Goal: Information Seeking & Learning: Compare options

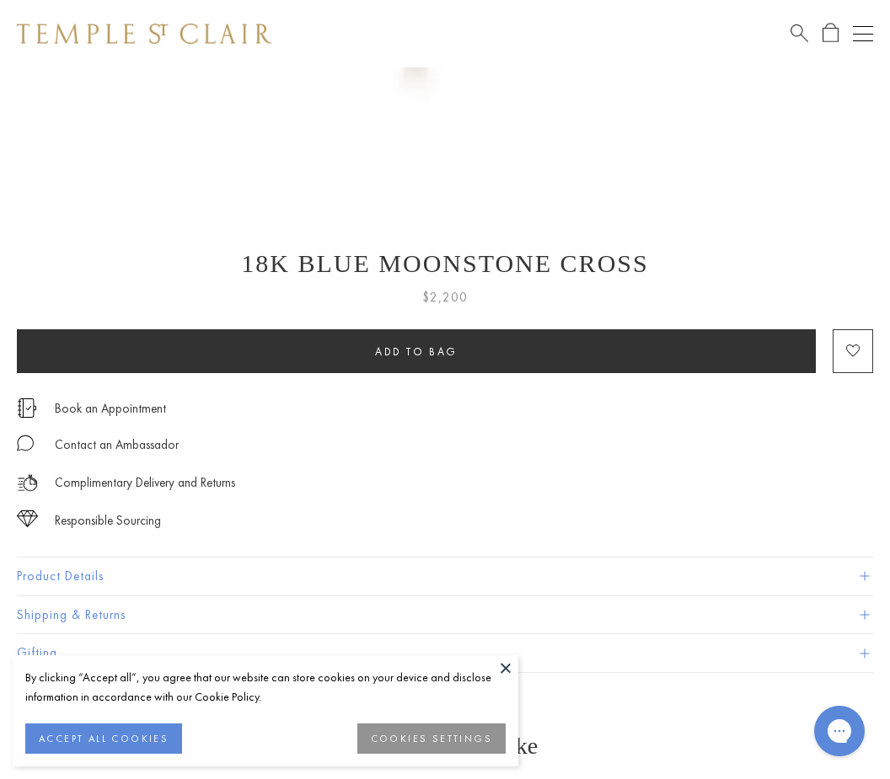
scroll to position [686, 0]
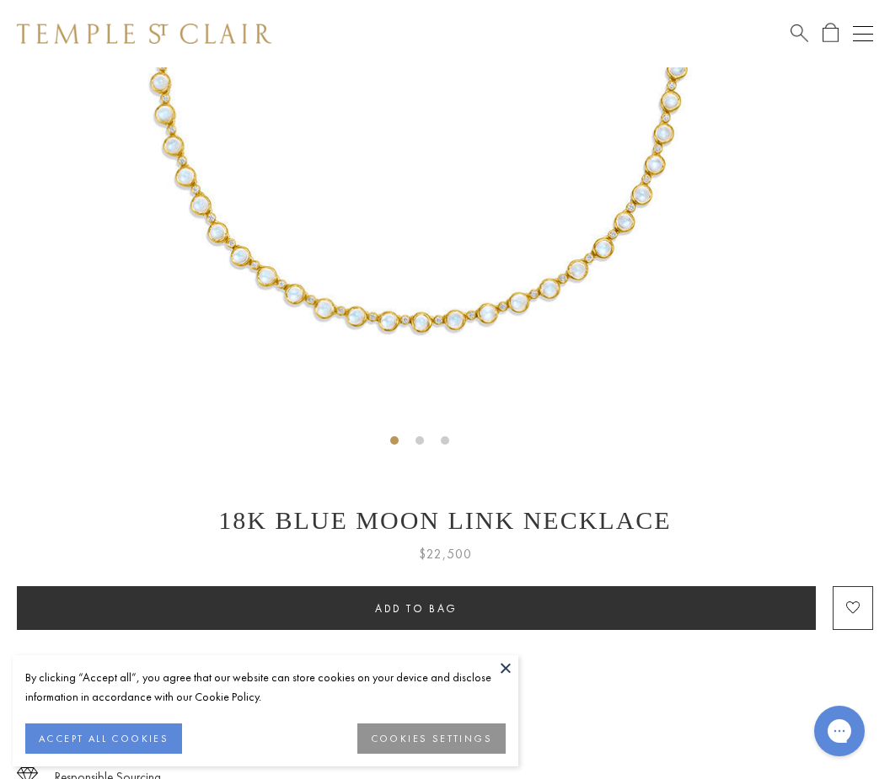
scroll to position [514, 0]
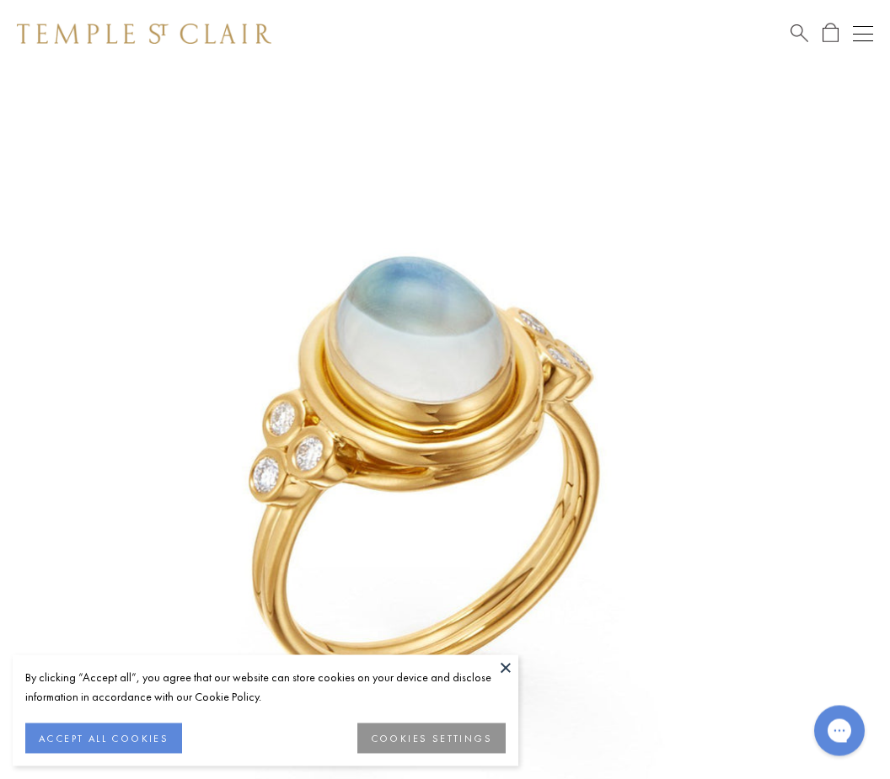
scroll to position [67, 0]
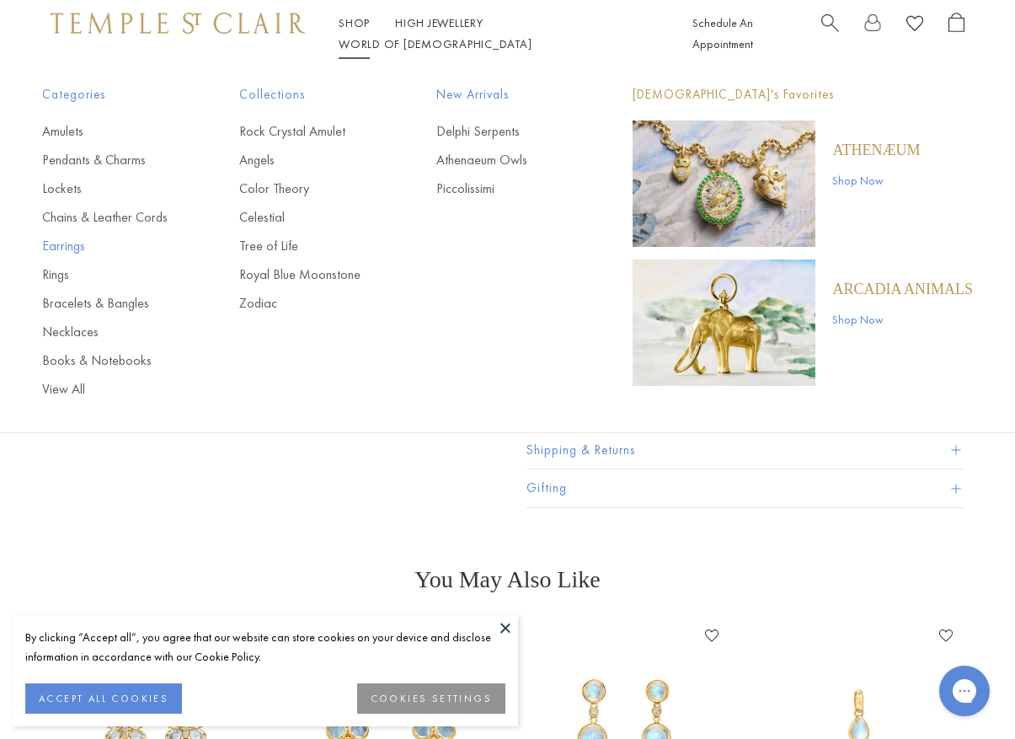
click at [74, 240] on link "Earrings" at bounding box center [107, 246] width 130 height 19
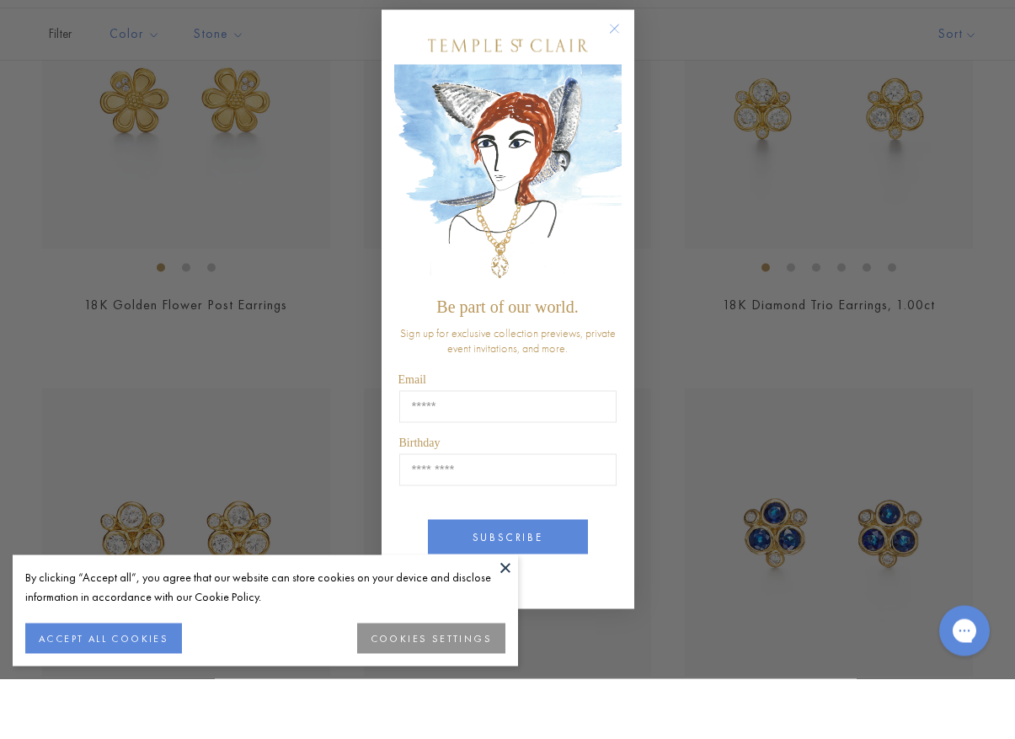
scroll to position [2443, 0]
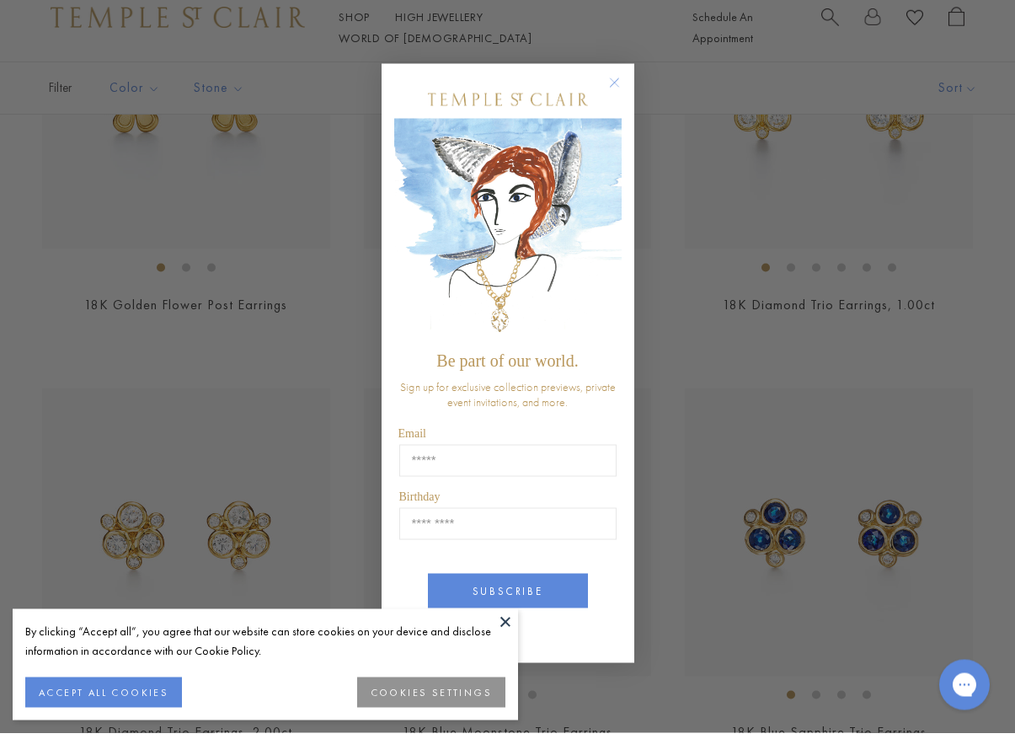
click at [612, 99] on circle "Close dialog" at bounding box center [614, 88] width 20 height 20
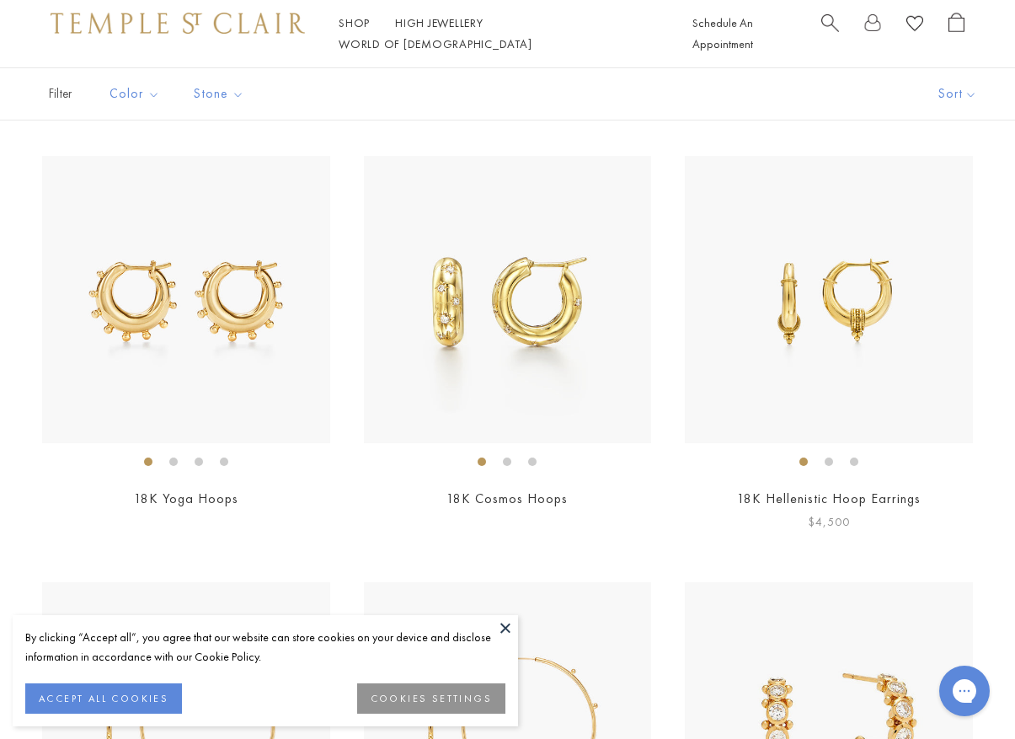
scroll to position [4355, 0]
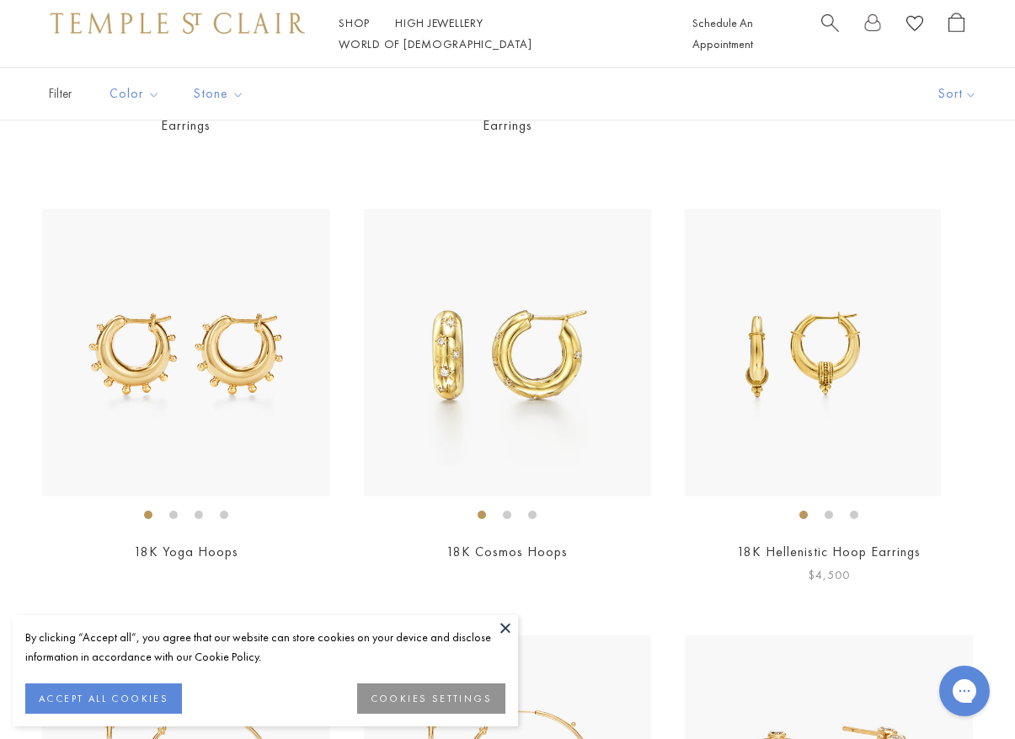
click at [736, 322] on img at bounding box center [797, 353] width 288 height 288
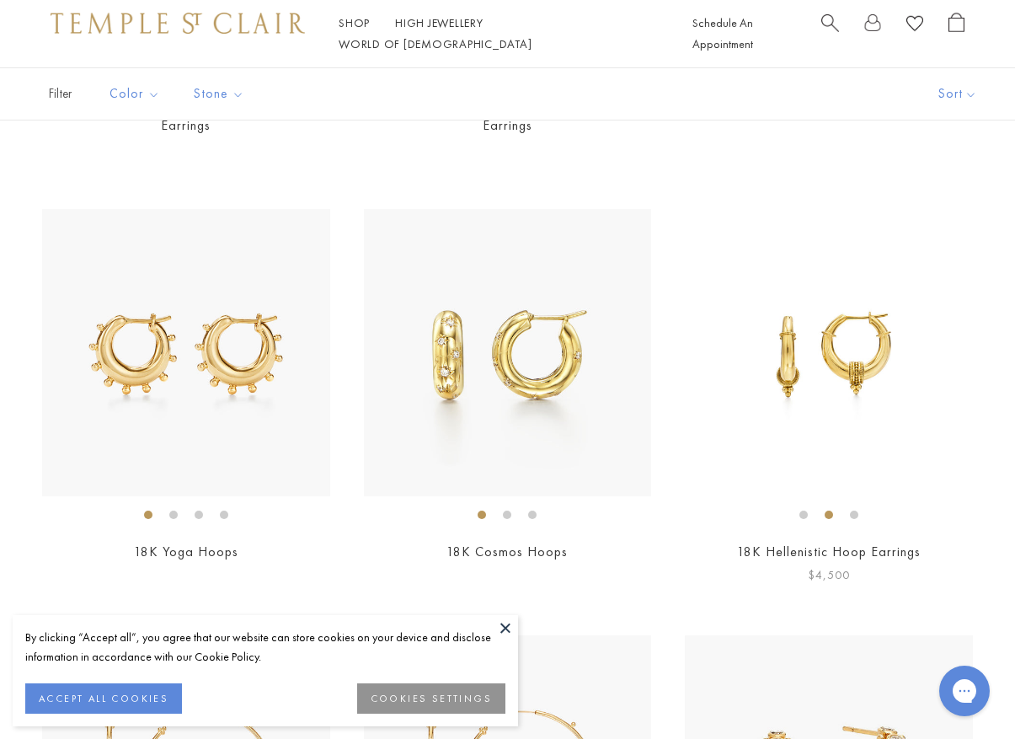
click at [678, 342] on div "18K Hellenistic Hoop Earrings $4,500" at bounding box center [812, 397] width 322 height 377
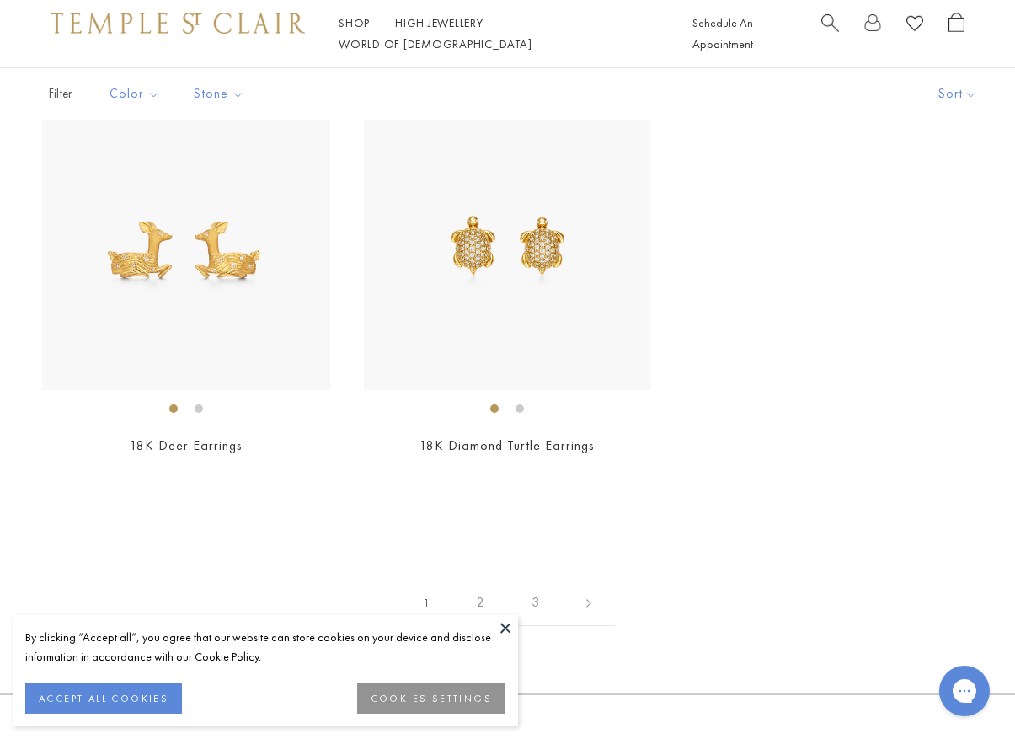
scroll to position [6648, 0]
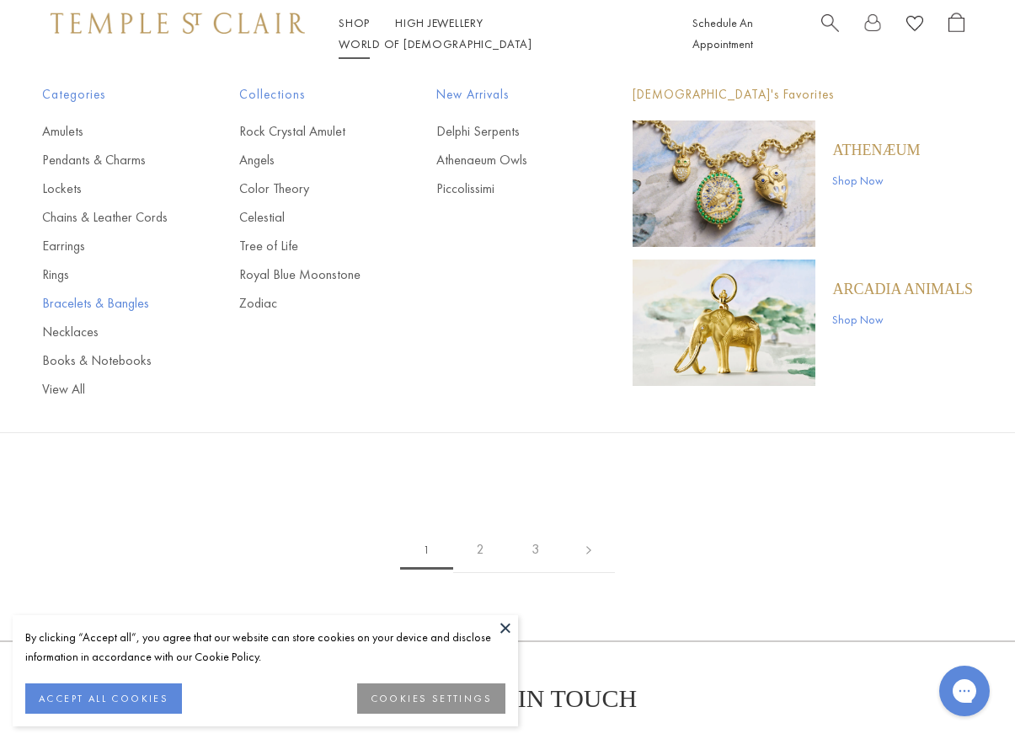
click at [102, 302] on link "Bracelets & Bangles" at bounding box center [107, 303] width 130 height 19
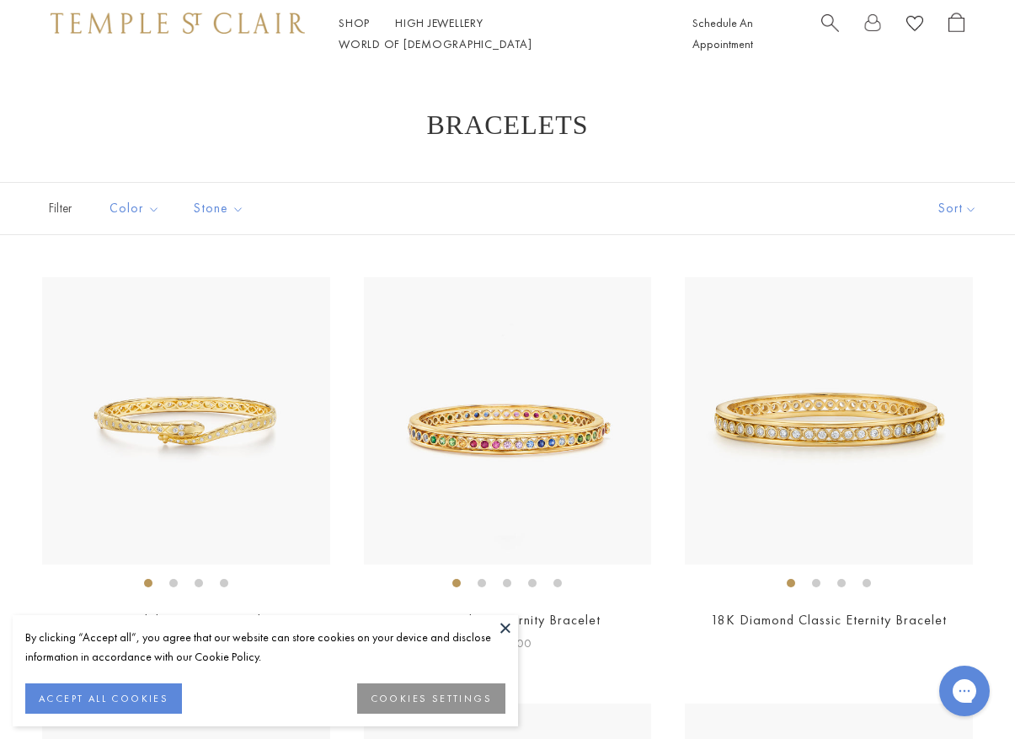
click at [499, 630] on button at bounding box center [505, 627] width 25 height 25
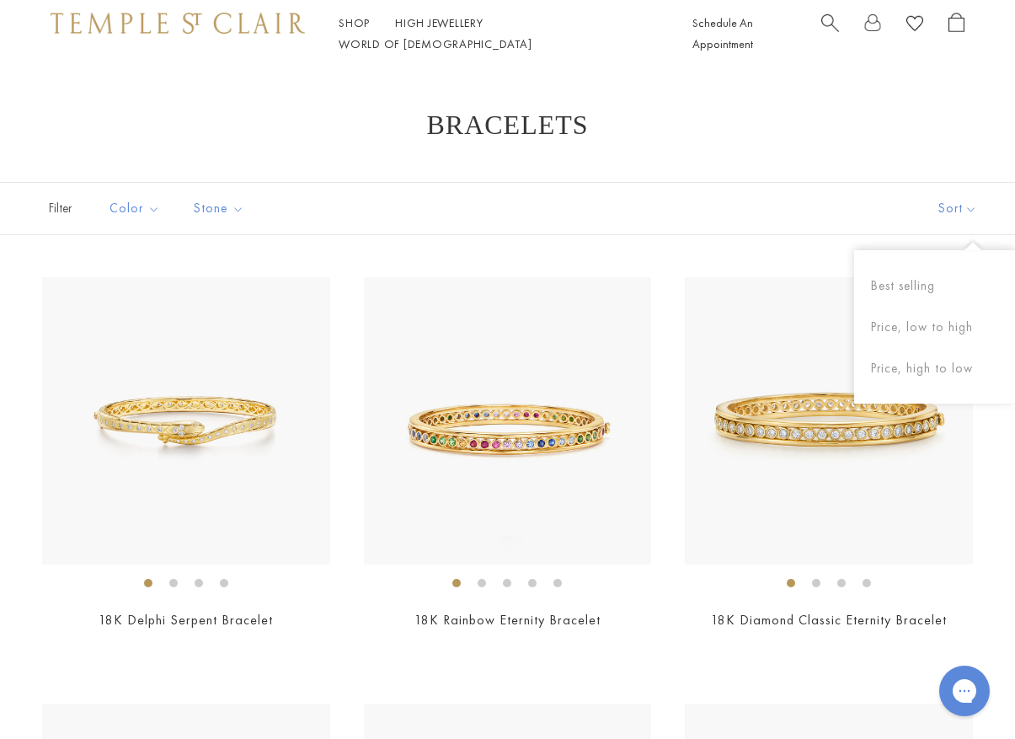
click at [945, 218] on button "Sort" at bounding box center [958, 208] width 115 height 51
click at [924, 334] on button "Price, low to high" at bounding box center [934, 327] width 161 height 41
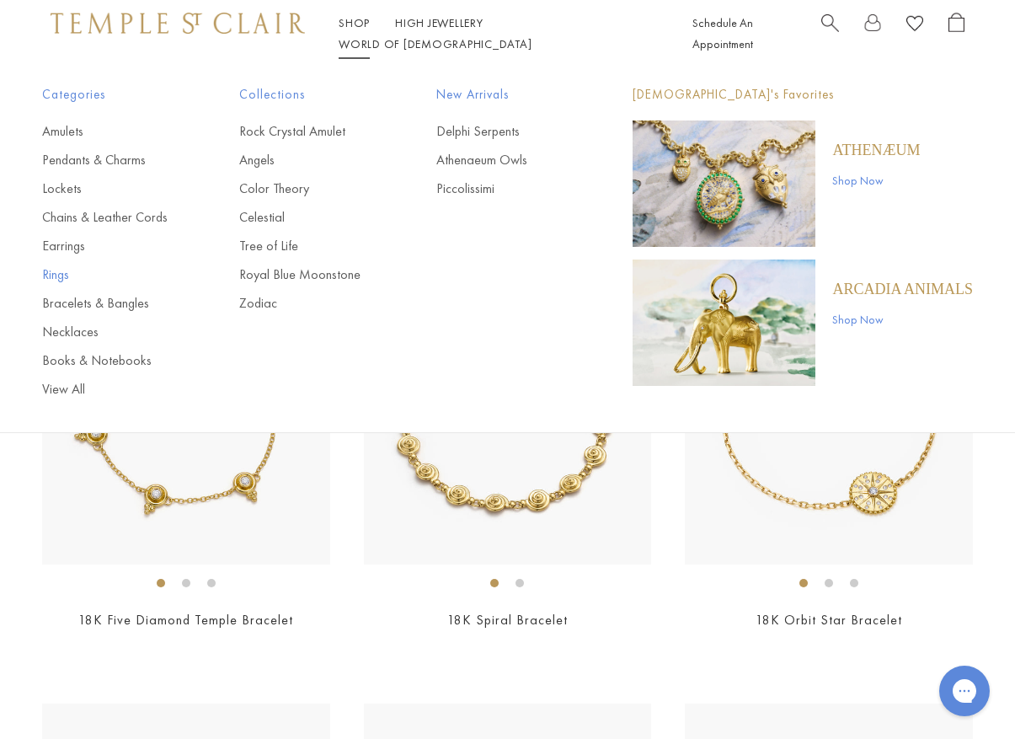
click at [56, 280] on link "Rings" at bounding box center [107, 274] width 130 height 19
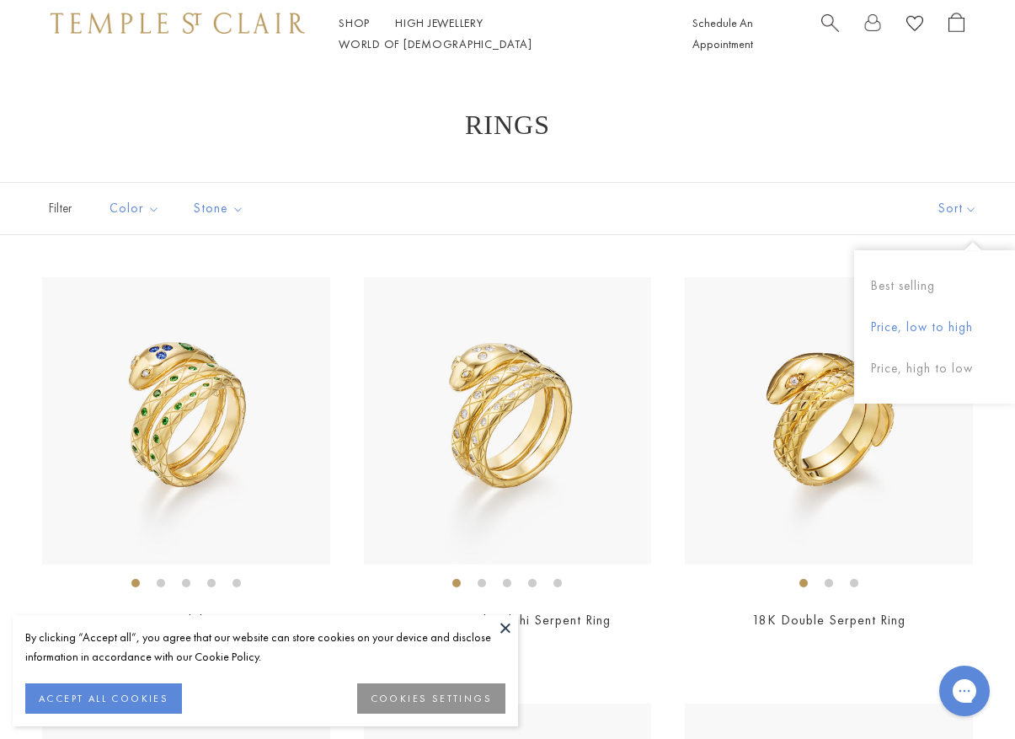
click at [924, 326] on button "Price, low to high" at bounding box center [934, 327] width 161 height 41
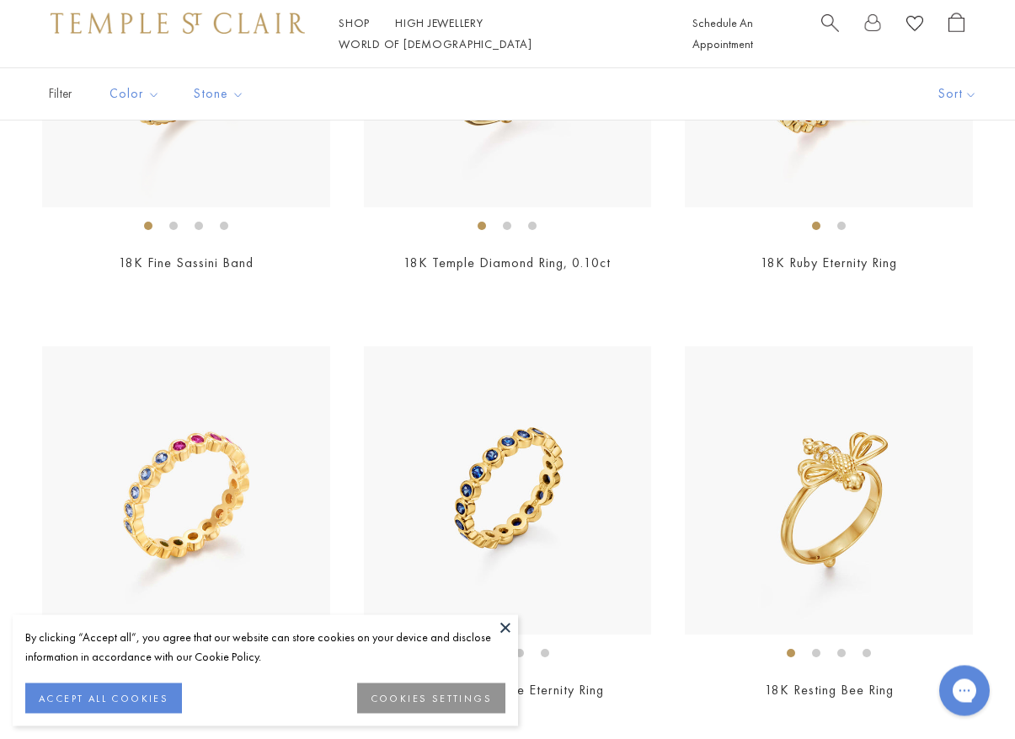
scroll to position [357, 0]
click at [501, 640] on button at bounding box center [505, 627] width 25 height 25
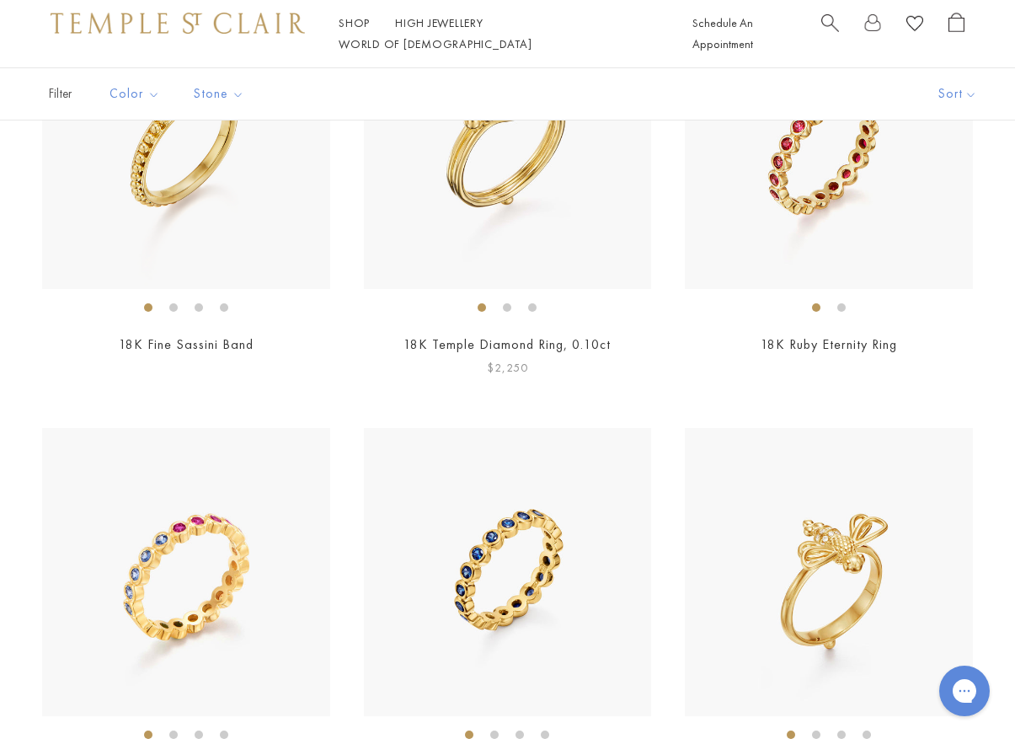
scroll to position [275, 0]
click at [850, 247] on img at bounding box center [829, 147] width 288 height 288
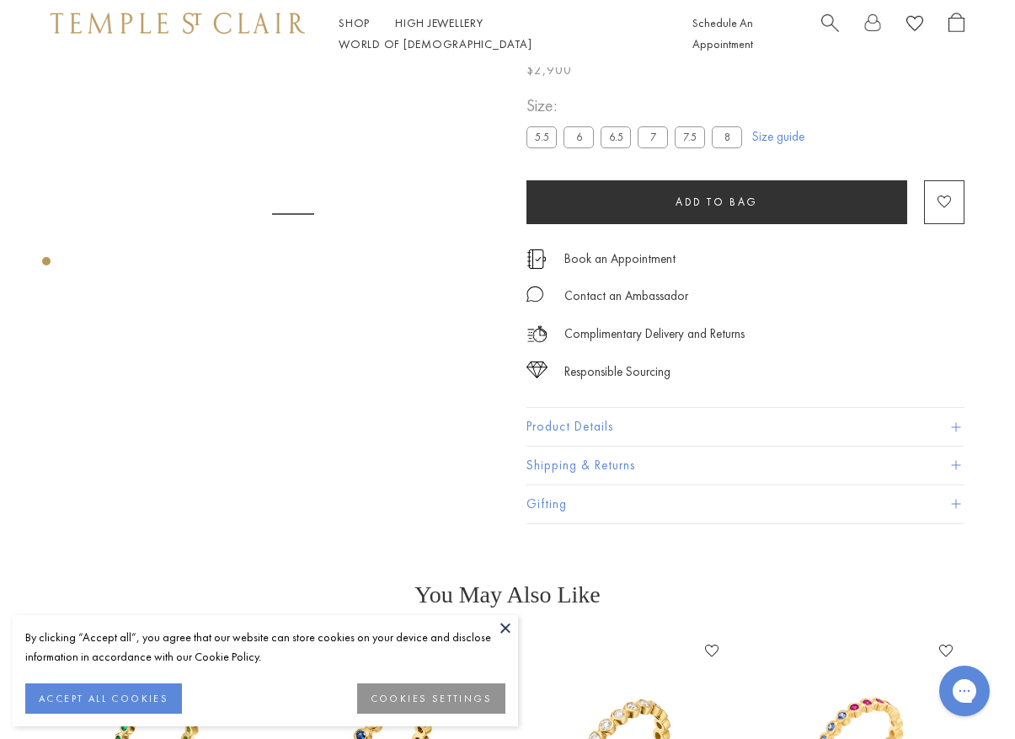
scroll to position [67, 0]
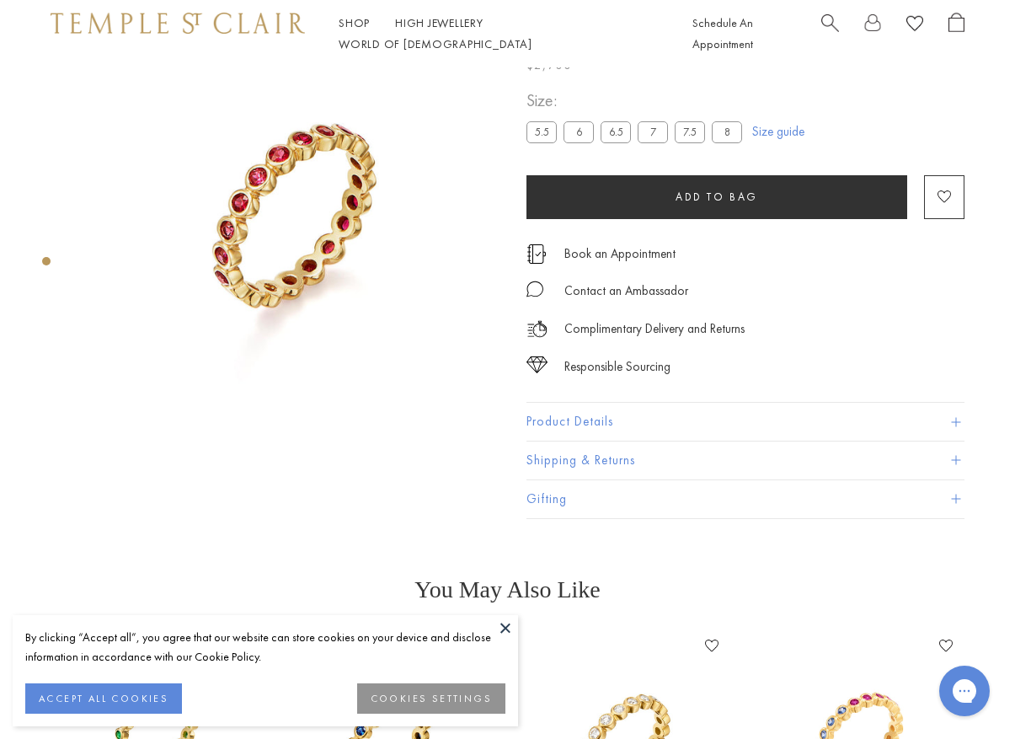
click at [505, 624] on button at bounding box center [505, 627] width 25 height 25
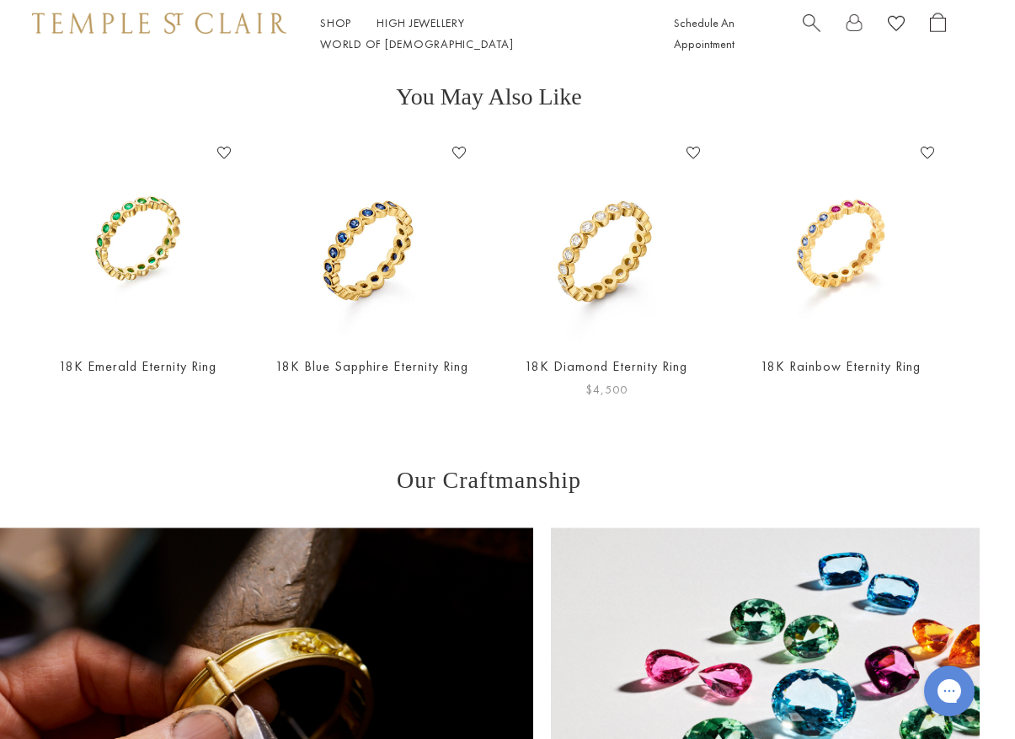
scroll to position [485, 3]
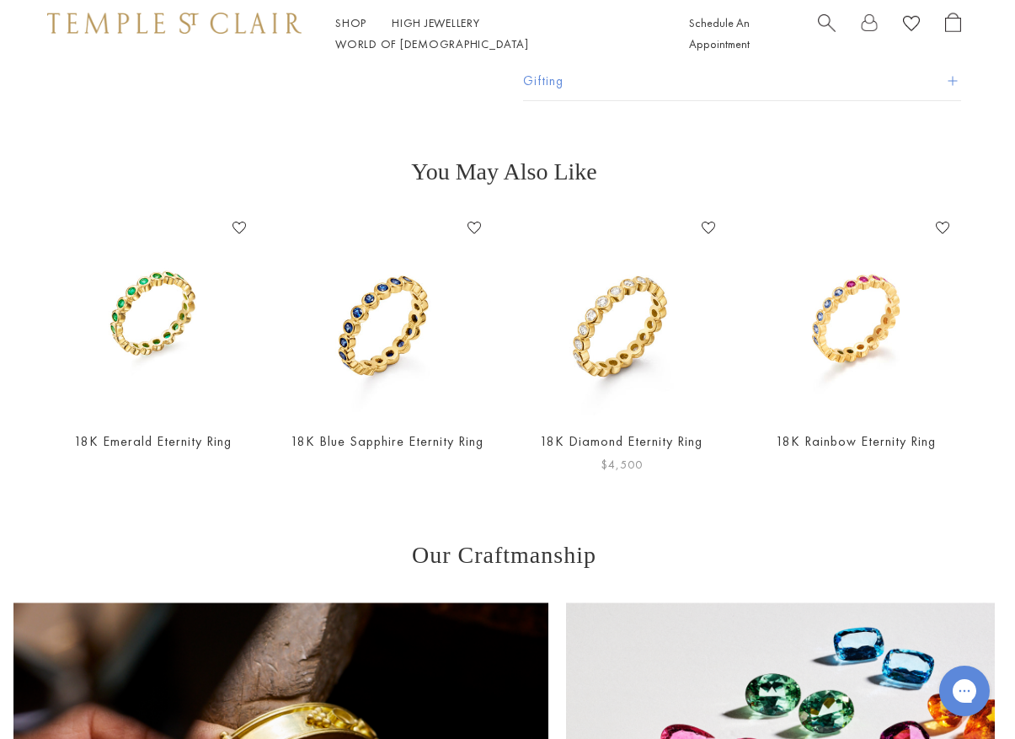
click at [646, 351] on img at bounding box center [621, 315] width 200 height 200
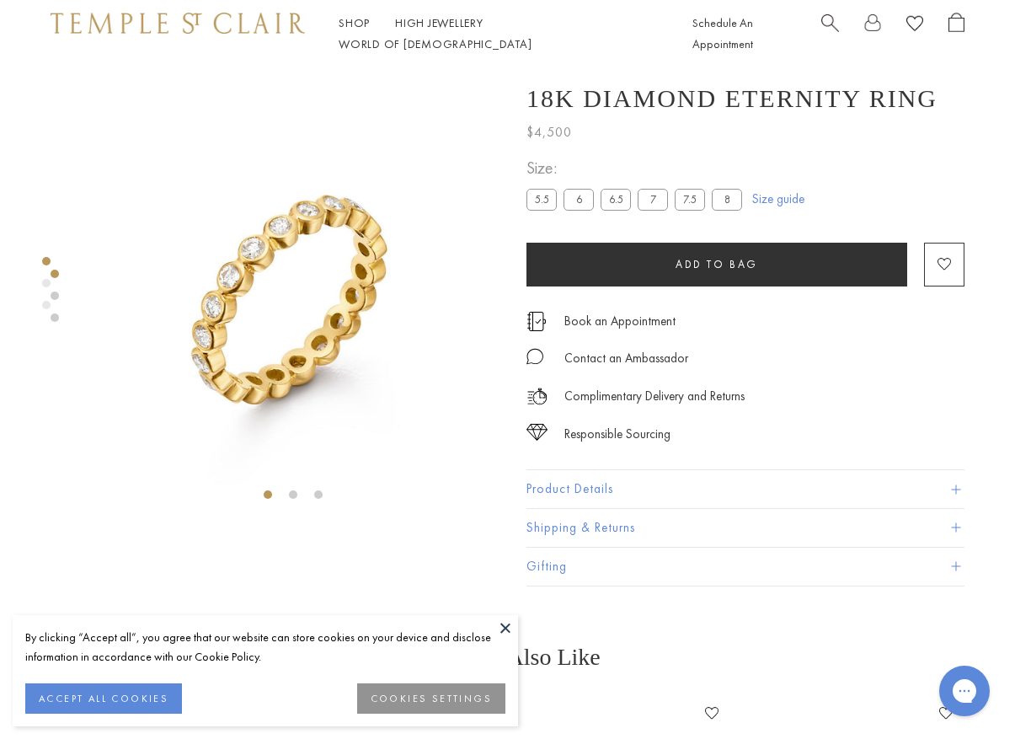
click at [292, 495] on li at bounding box center [293, 494] width 8 height 8
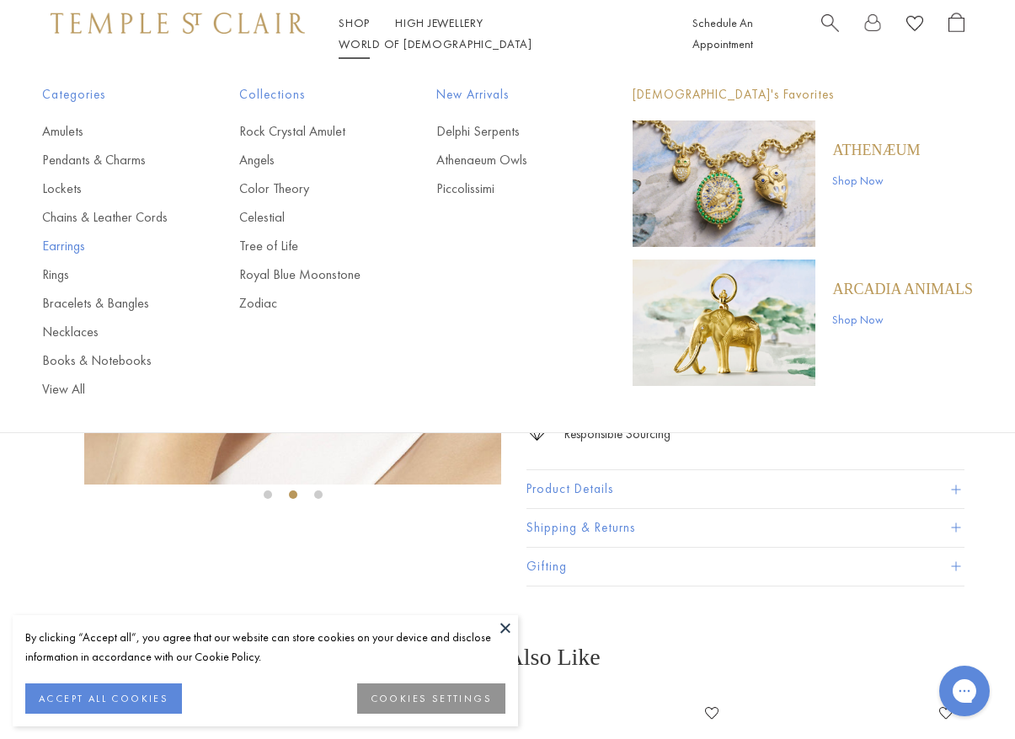
click at [73, 245] on link "Earrings" at bounding box center [107, 246] width 130 height 19
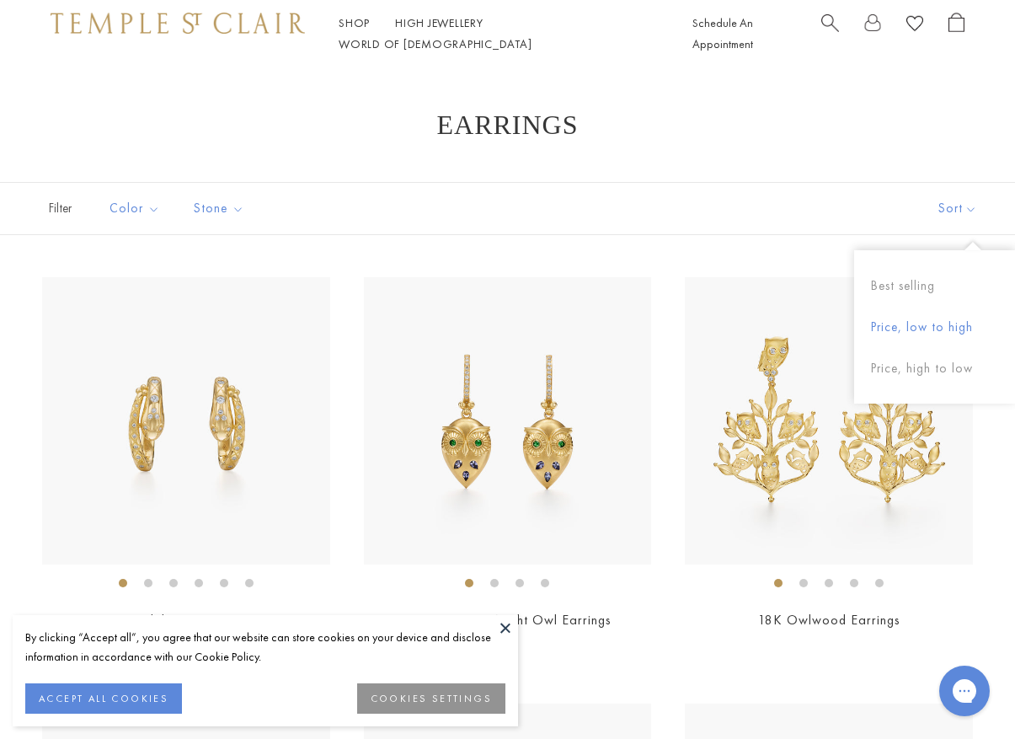
click at [920, 326] on button "Price, low to high" at bounding box center [934, 327] width 161 height 41
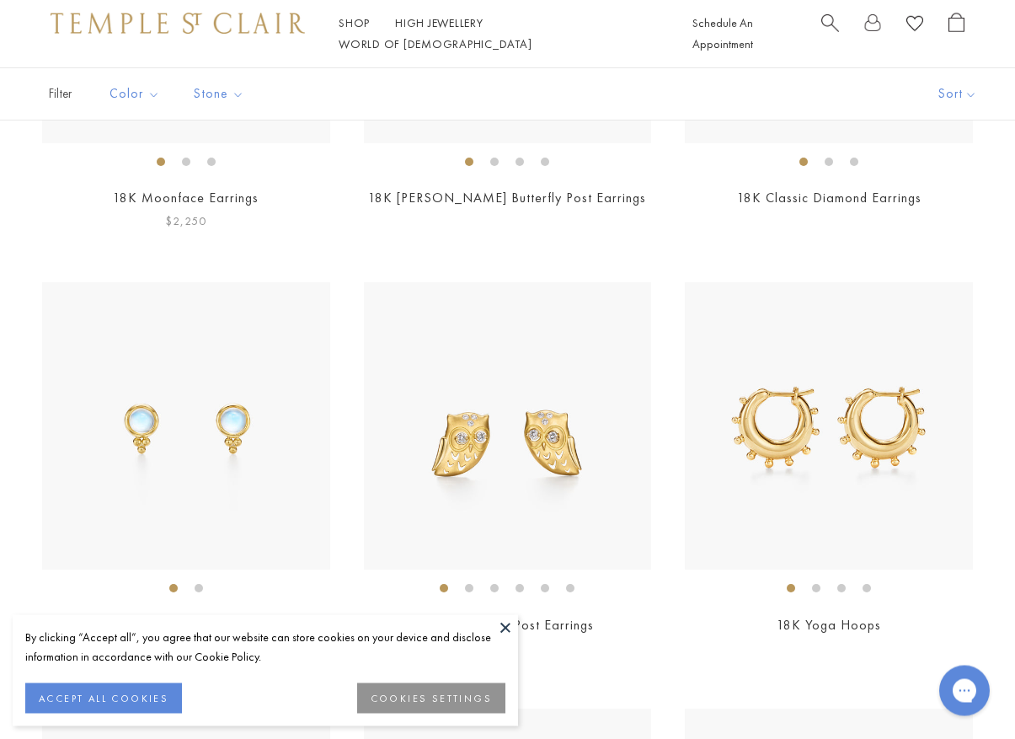
scroll to position [1018, 0]
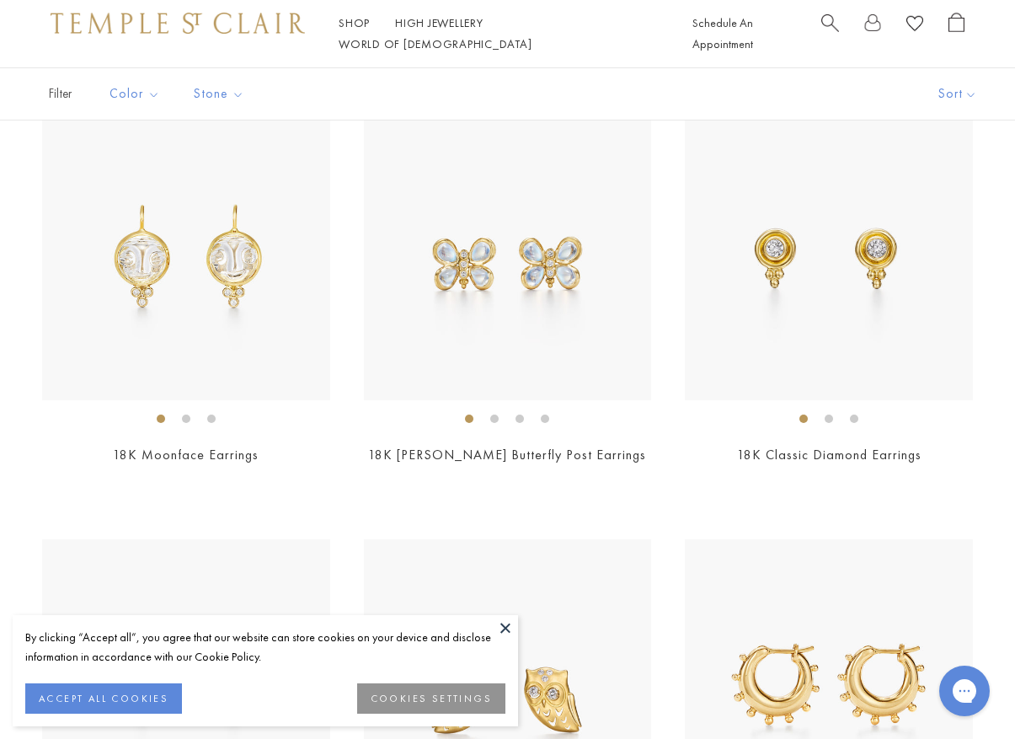
click at [510, 640] on button at bounding box center [505, 627] width 25 height 25
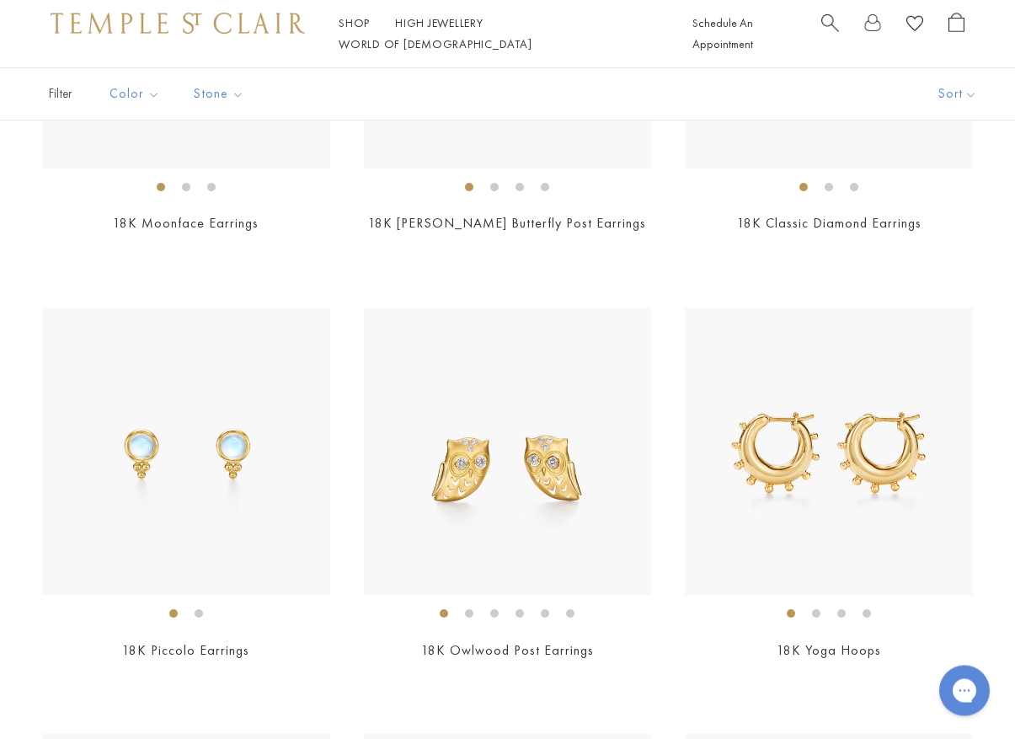
scroll to position [1256, 0]
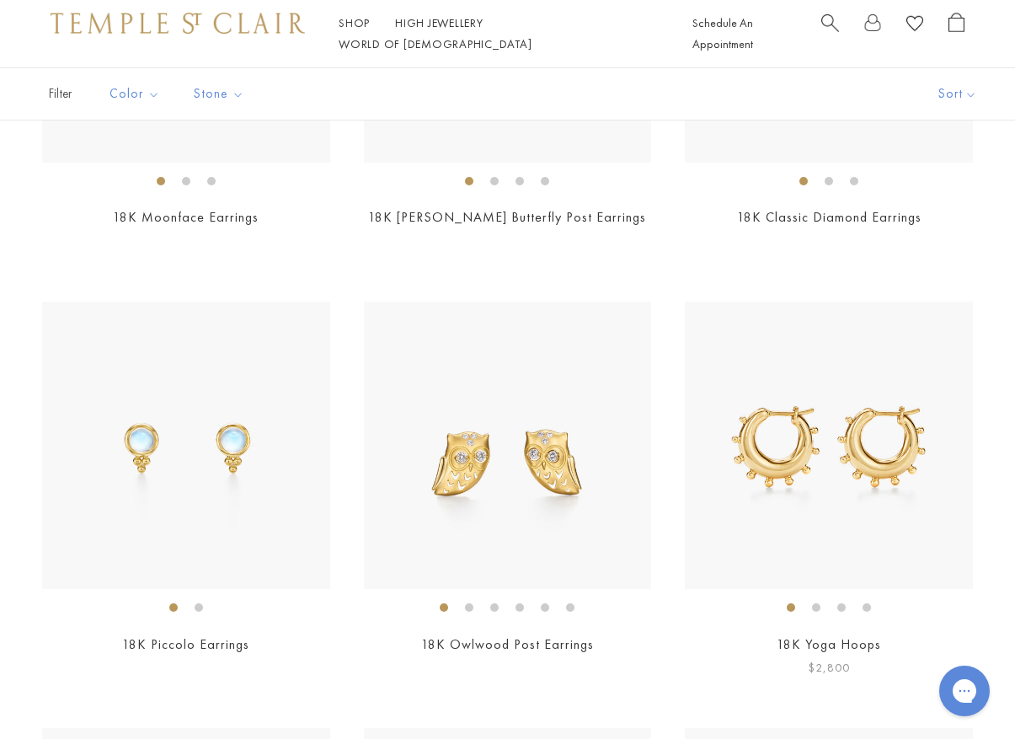
click at [767, 520] on img at bounding box center [829, 446] width 288 height 288
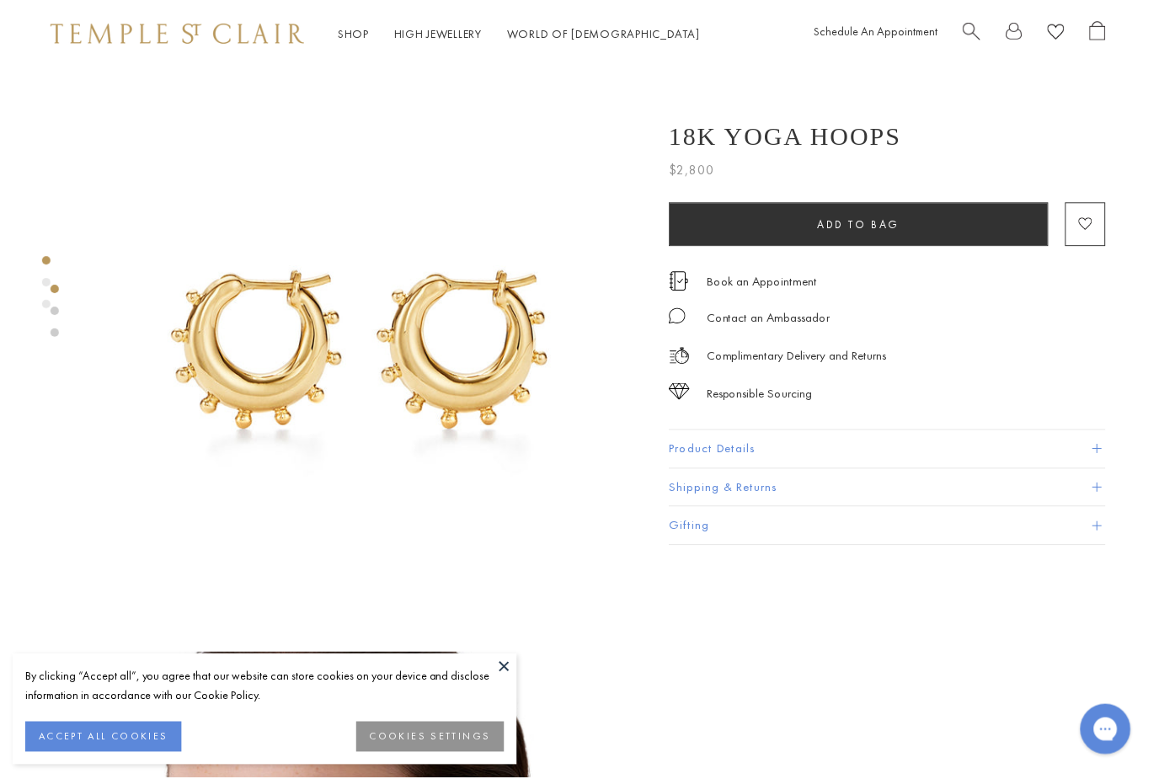
scroll to position [298, 0]
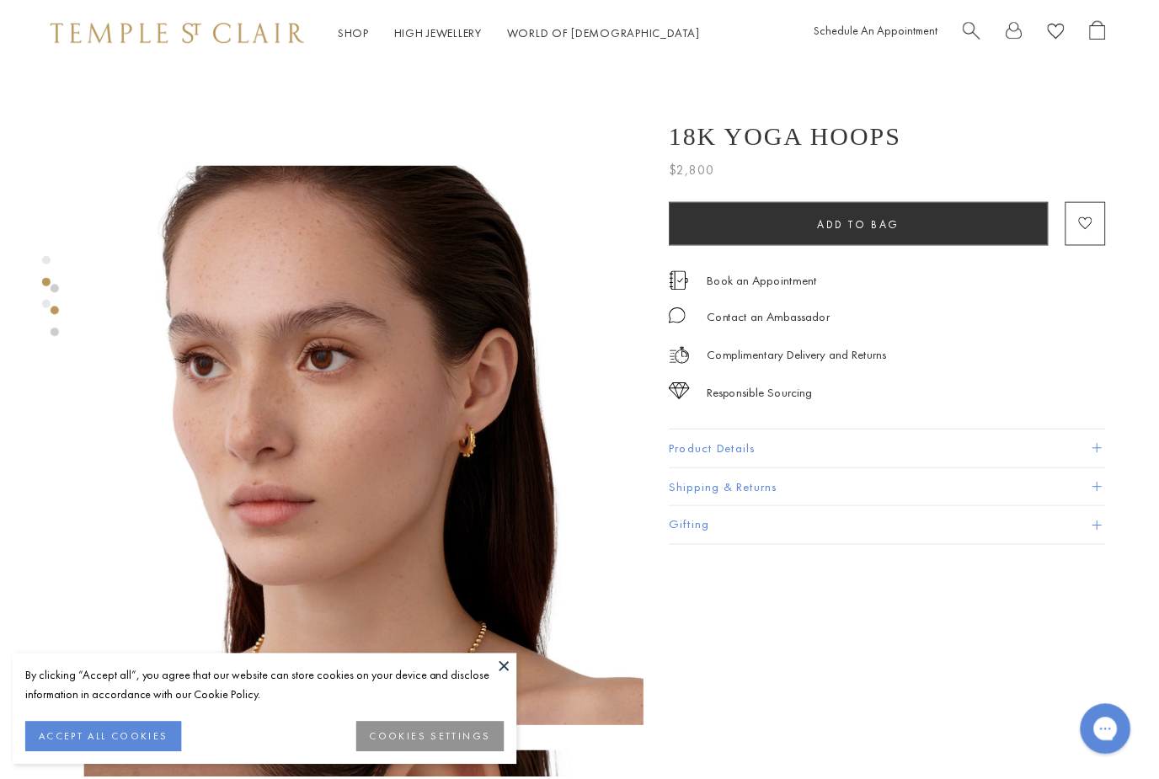
scroll to position [488, 0]
